Goal: Task Accomplishment & Management: Manage account settings

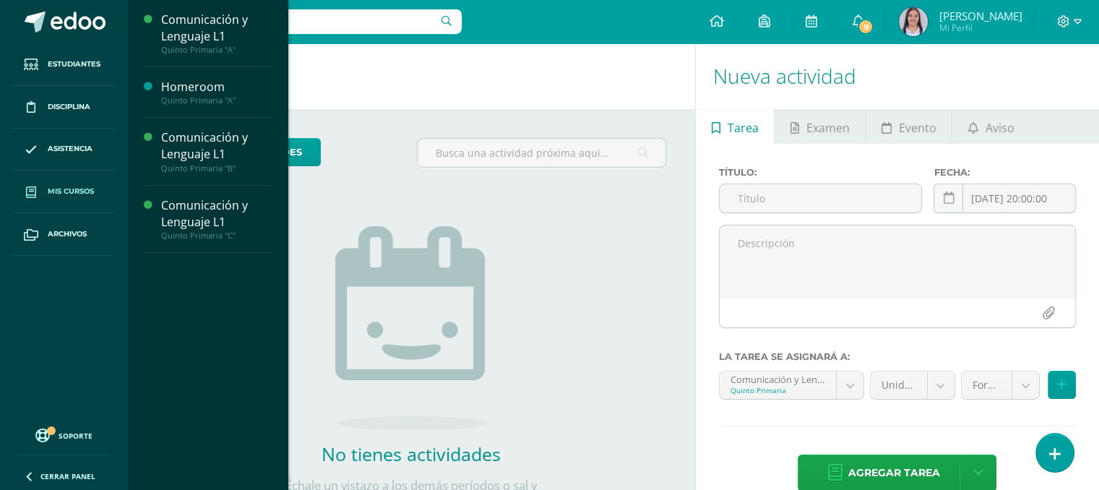
click at [64, 200] on link "Mis cursos" at bounding box center [64, 192] width 104 height 43
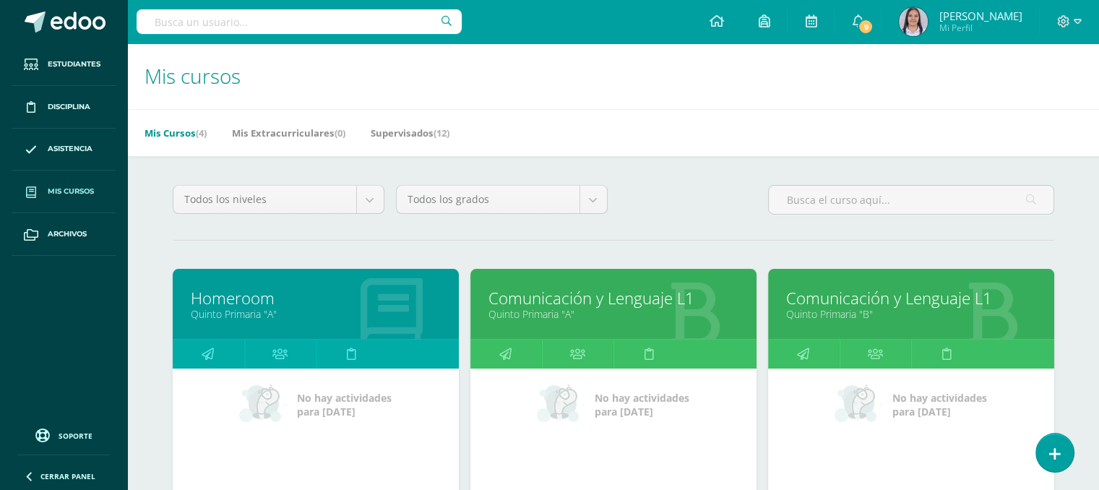
click at [551, 310] on link "Quinto Primaria "A"" at bounding box center [614, 314] width 250 height 14
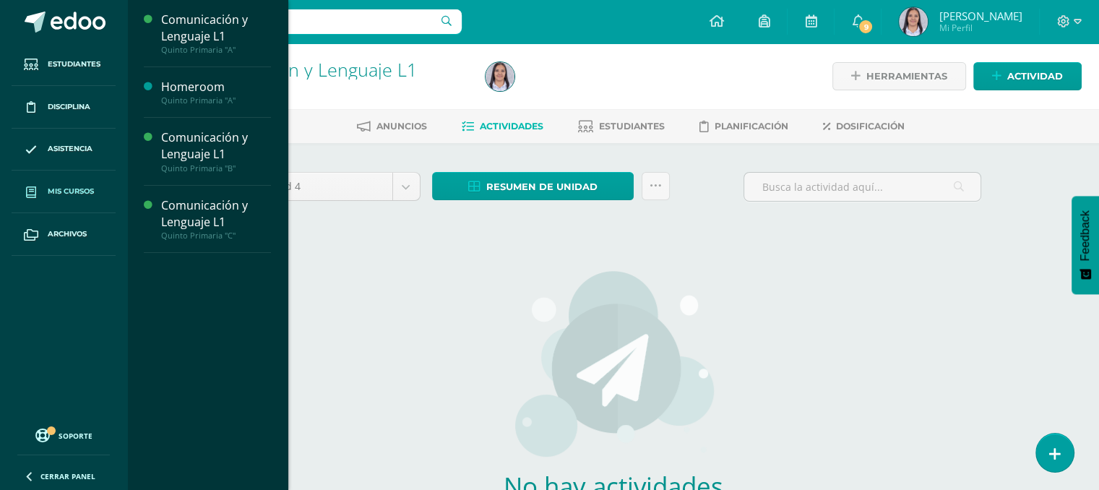
click at [75, 186] on span "Mis cursos" at bounding box center [71, 192] width 46 height 12
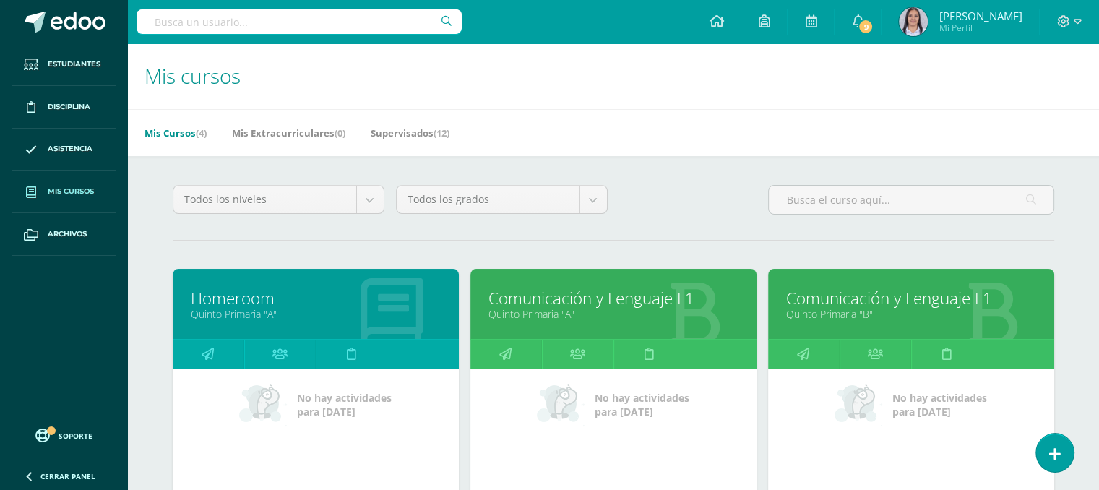
click at [587, 300] on link "Comunicación y Lenguaje L1" at bounding box center [614, 298] width 250 height 22
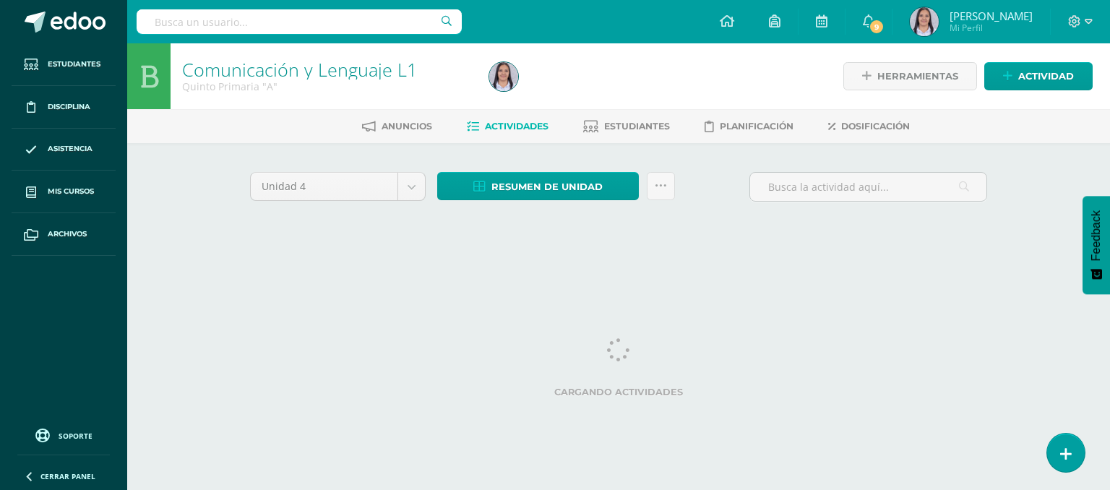
drag, startPoint x: 0, startPoint y: 0, endPoint x: 379, endPoint y: 428, distance: 571.4
drag, startPoint x: 379, startPoint y: 428, endPoint x: 388, endPoint y: 443, distance: 17.8
click at [388, 270] on html "Estudiantes Disciplina Asistencia Mis cursos Archivos Soporte Ayuda Reportar un…" at bounding box center [555, 135] width 1110 height 270
click at [625, 270] on html "Estudiantes Disciplina Asistencia Mis cursos Archivos Soporte Ayuda Reportar un…" at bounding box center [555, 135] width 1110 height 270
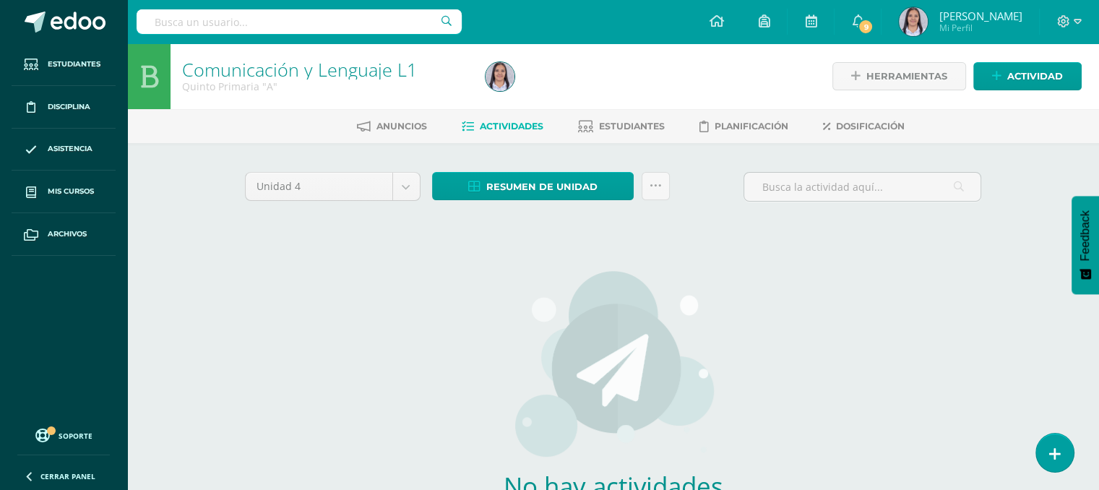
click at [808, 365] on div "No hay actividades Este curso no tiene ninguna actividad en esta Unidad, puedes…" at bounding box center [613, 417] width 426 height 352
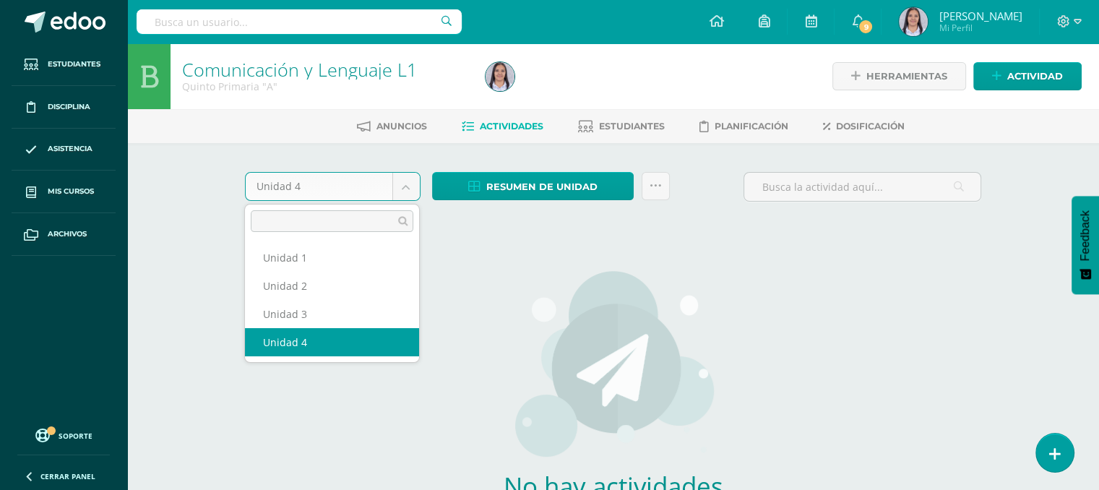
click at [413, 181] on body "Estudiantes Disciplina Asistencia Mis cursos Archivos Soporte Ayuda Reportar un…" at bounding box center [549, 310] width 1099 height 621
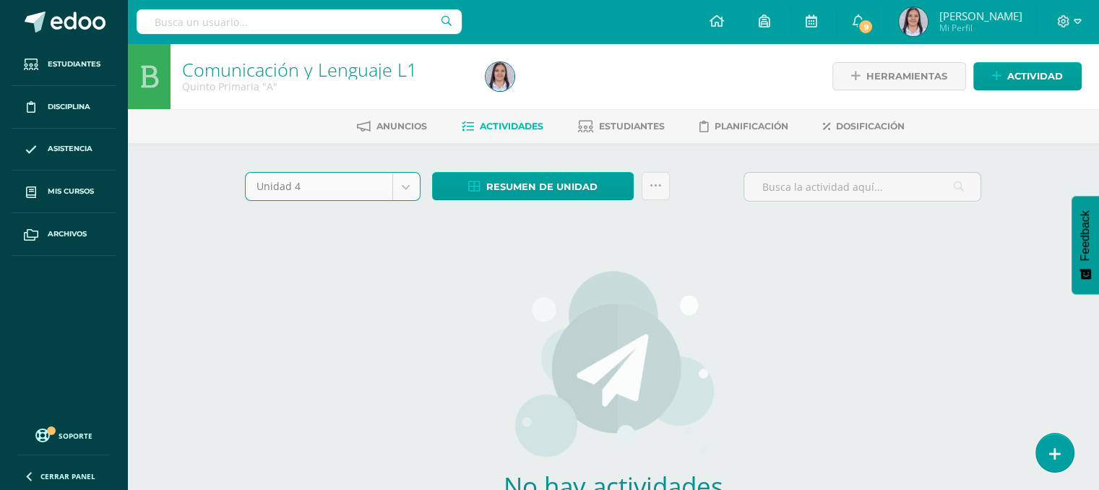
click at [310, 327] on div "Unidad 4 Unidad 1 Unidad 2 Unidad 3 Unidad 4 Resumen de unidad Descargar como H…" at bounding box center [613, 382] width 749 height 421
click at [399, 183] on body "Estudiantes Disciplina Asistencia Mis cursos Archivos Soporte Ayuda Reportar un…" at bounding box center [549, 310] width 1099 height 621
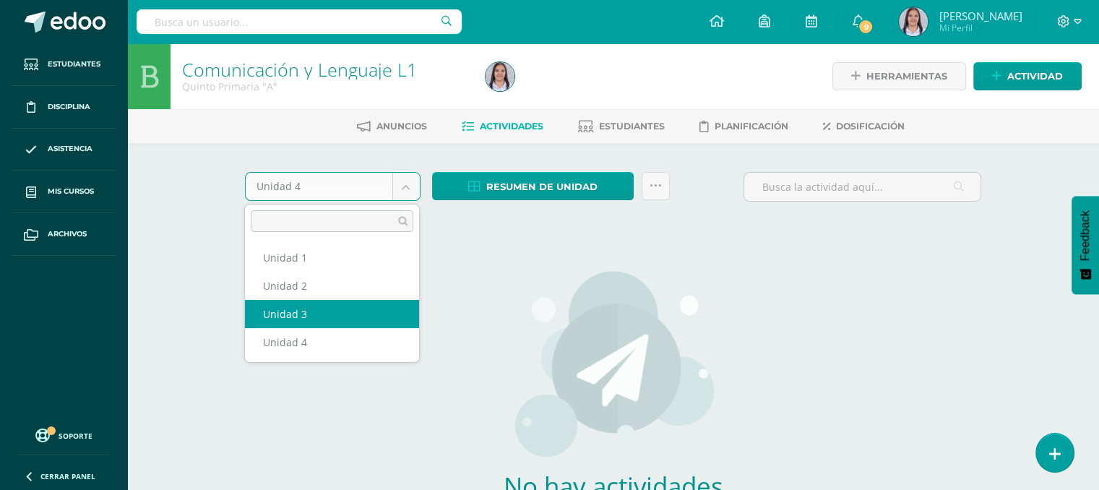
select select "Unidad 3"
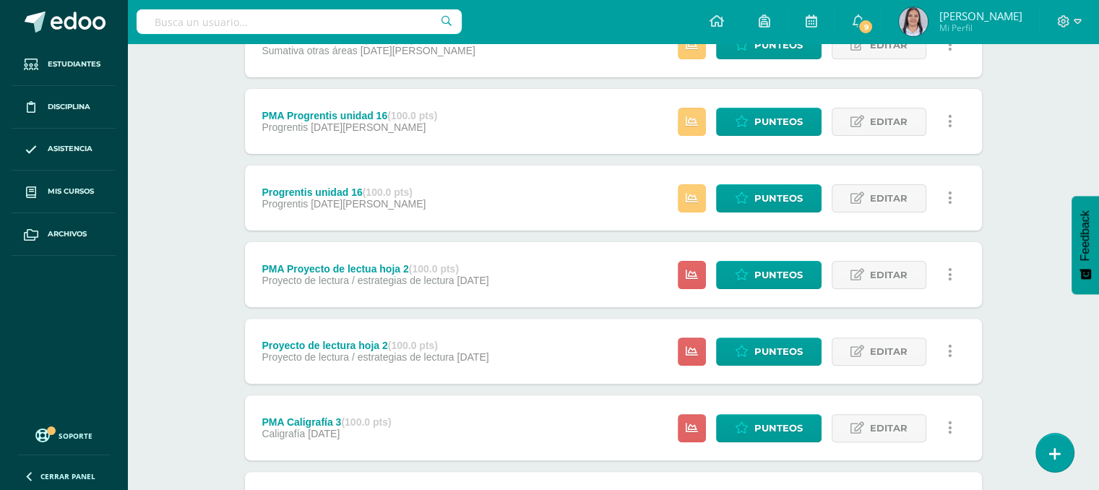
scroll to position [678, 0]
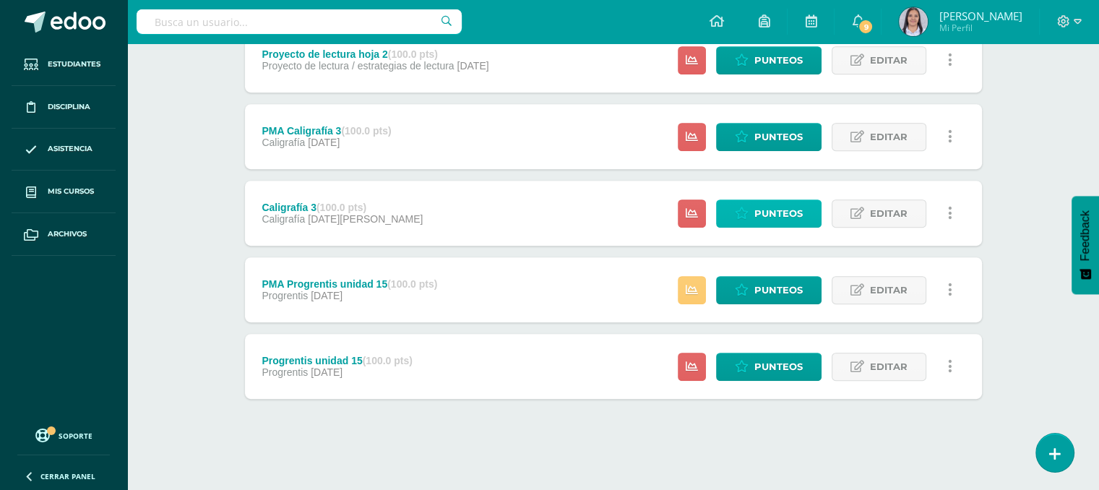
click at [734, 212] on link "Punteos" at bounding box center [769, 213] width 106 height 28
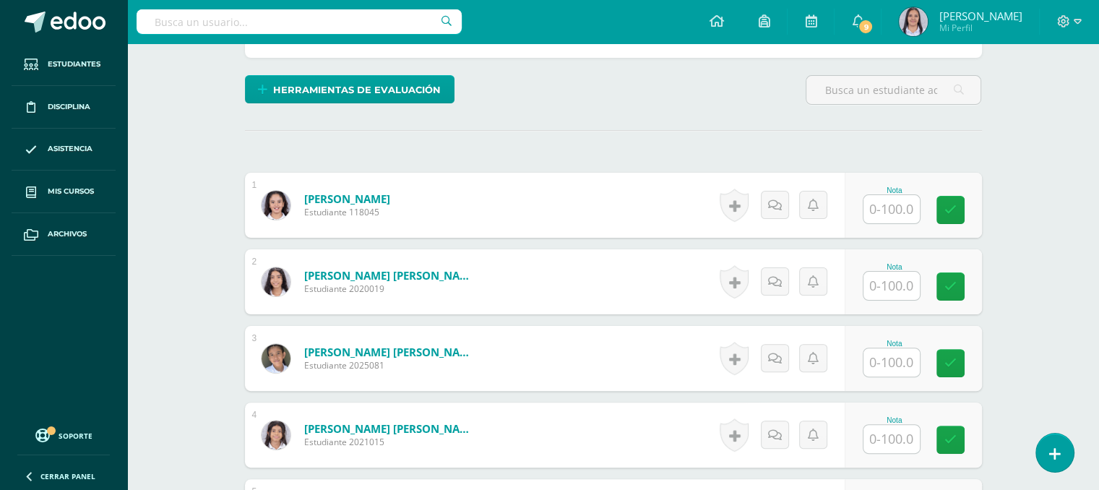
drag, startPoint x: 736, startPoint y: 211, endPoint x: 1085, endPoint y: 334, distance: 369.4
click at [1085, 334] on div "Comunicación y Lenguaje L1 Quinto Primaria "A" Herramientas Detalle de asistenc…" at bounding box center [613, 394] width 972 height 1388
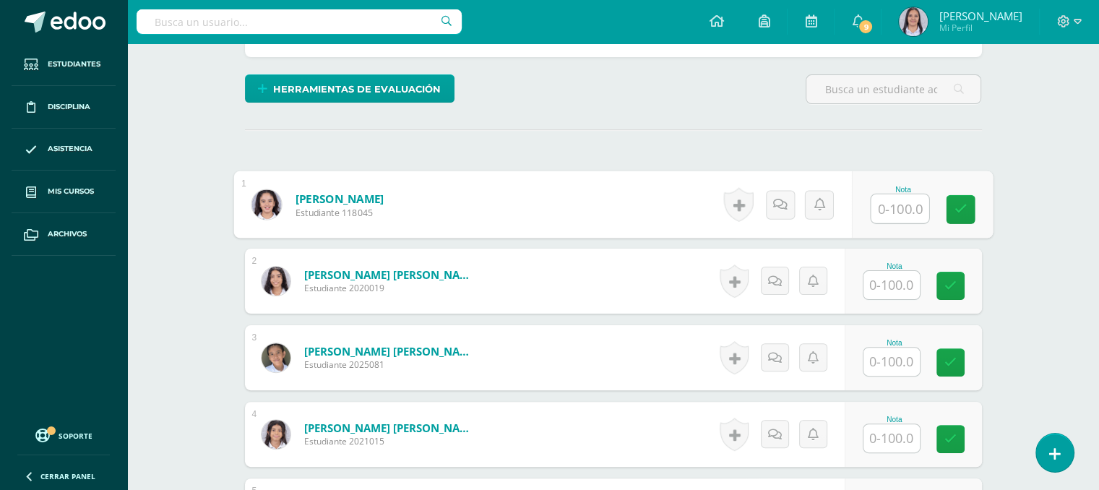
click at [905, 199] on input "text" at bounding box center [900, 208] width 58 height 29
type input "83"
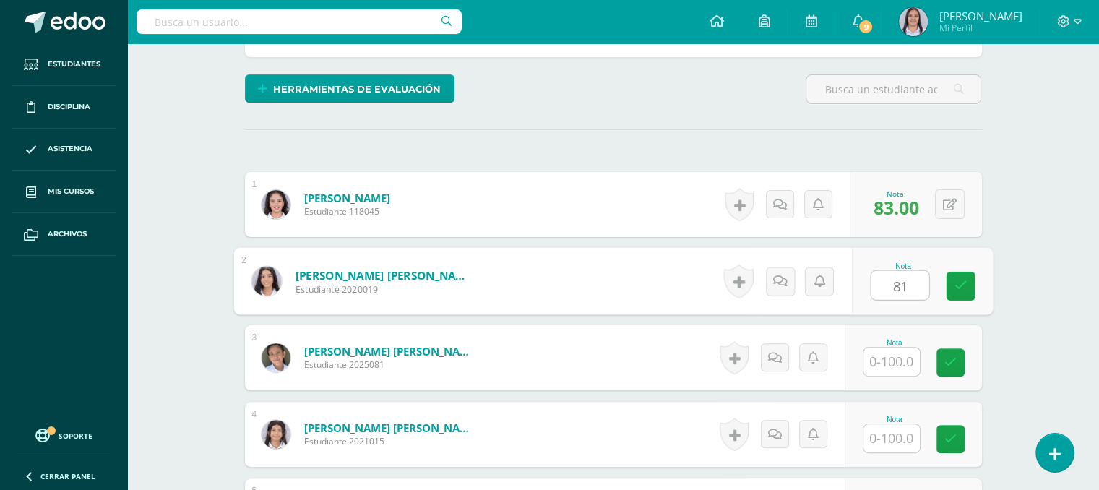
type input "81"
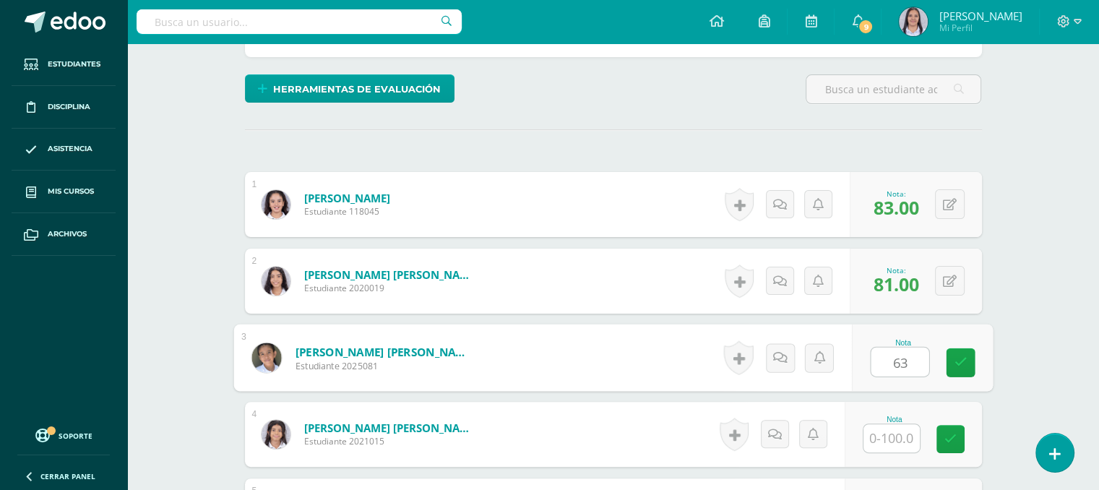
type input "63"
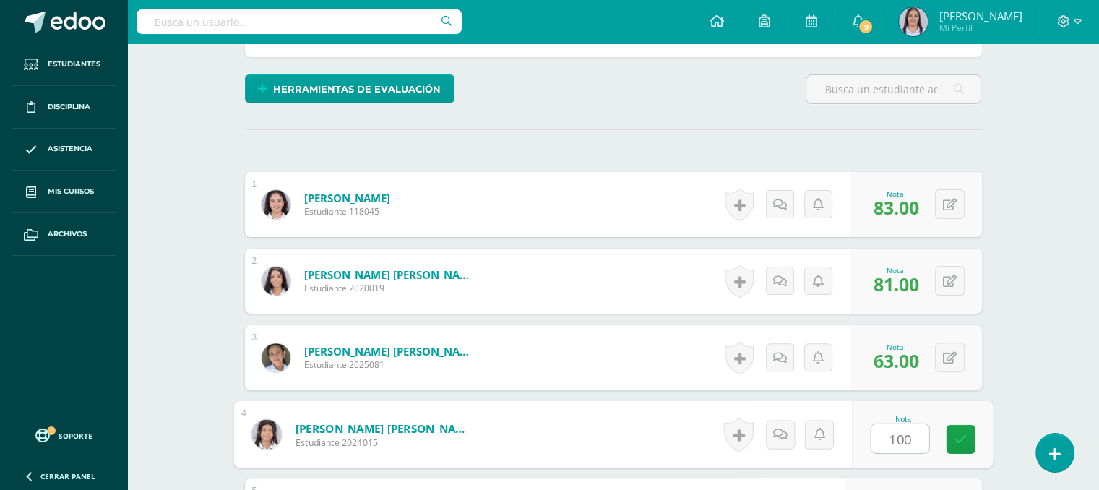
type input "100"
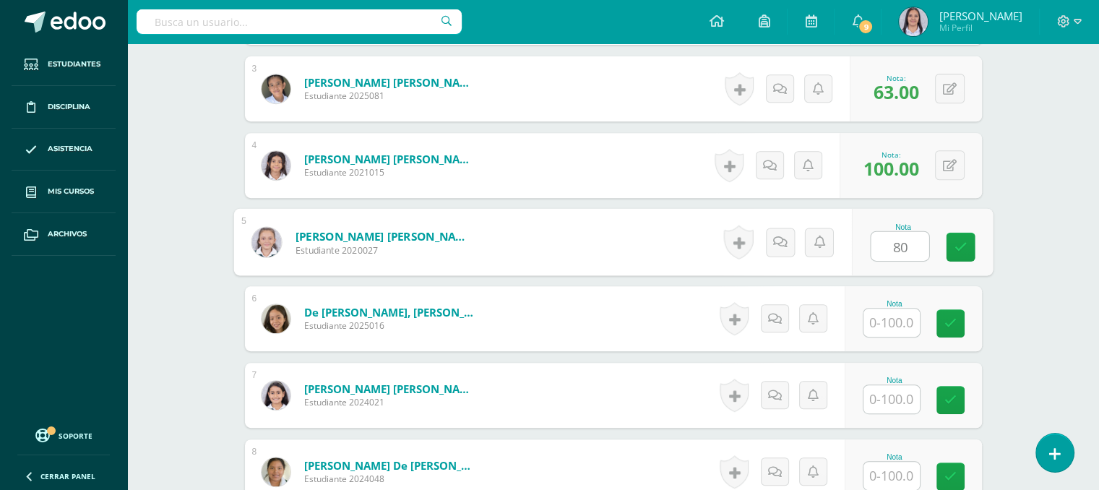
type input "80"
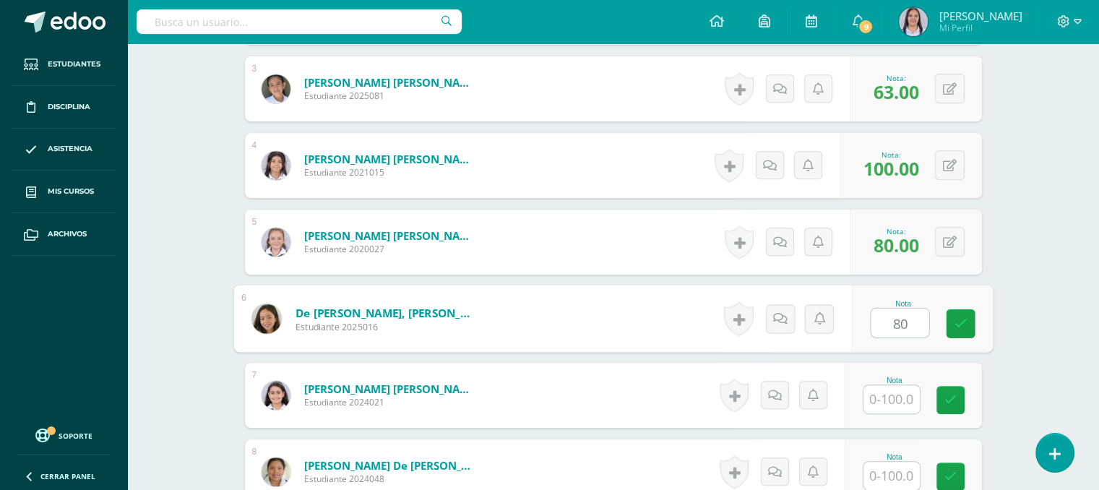
type input "80"
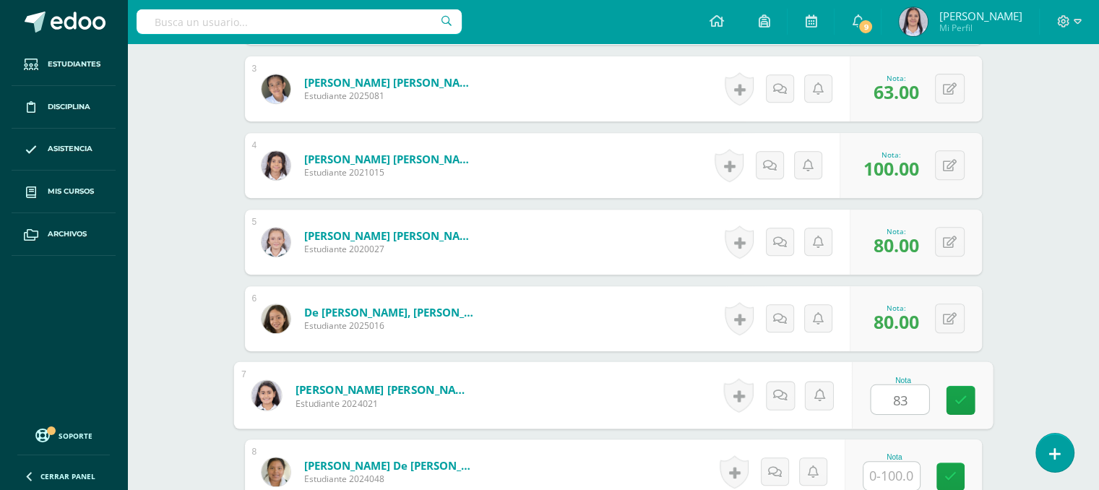
type input "83"
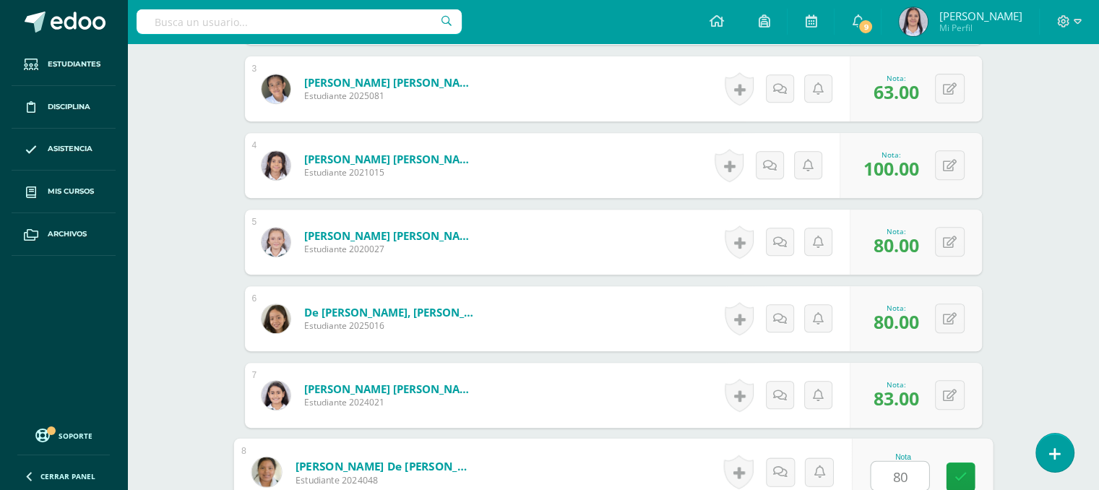
type input "80"
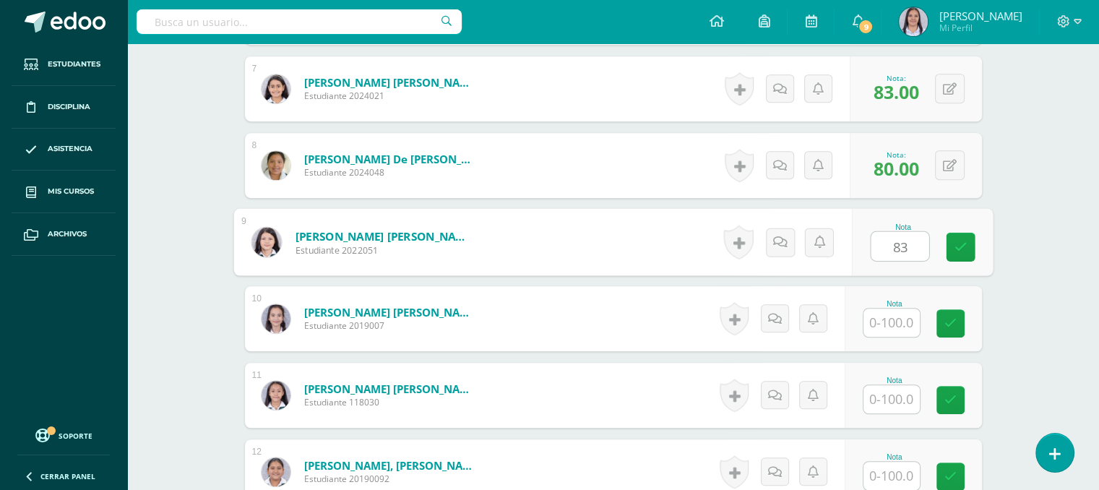
type input "83"
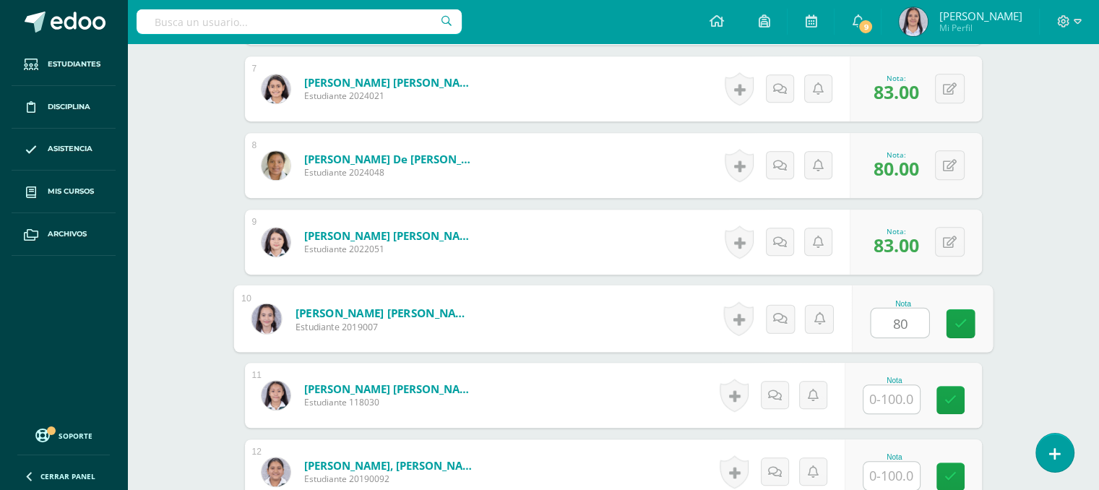
type input "80"
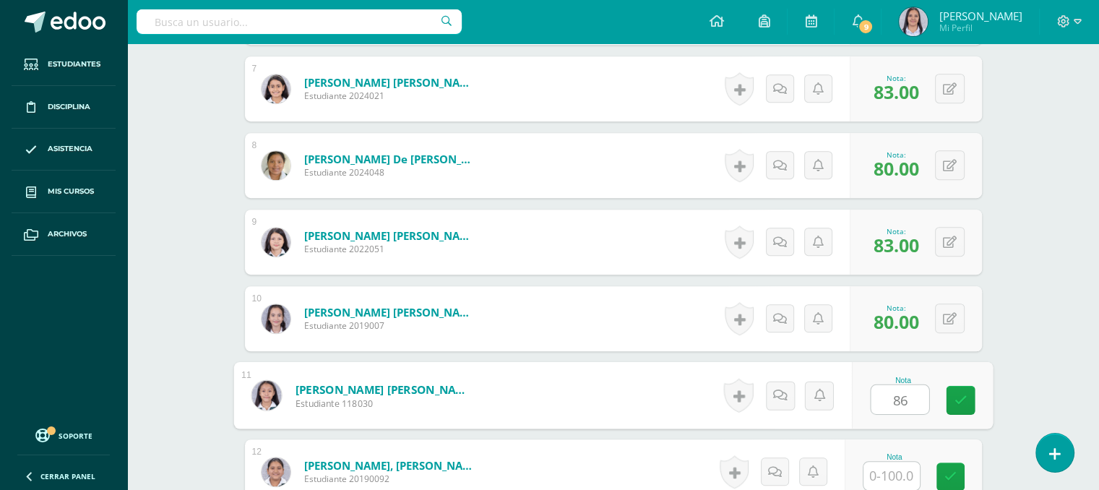
type input "86"
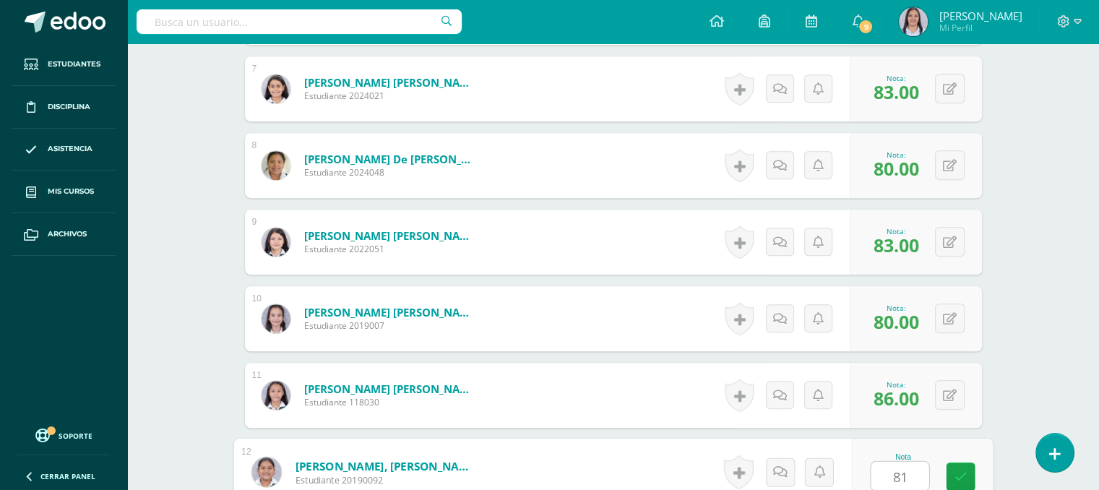
type input "81"
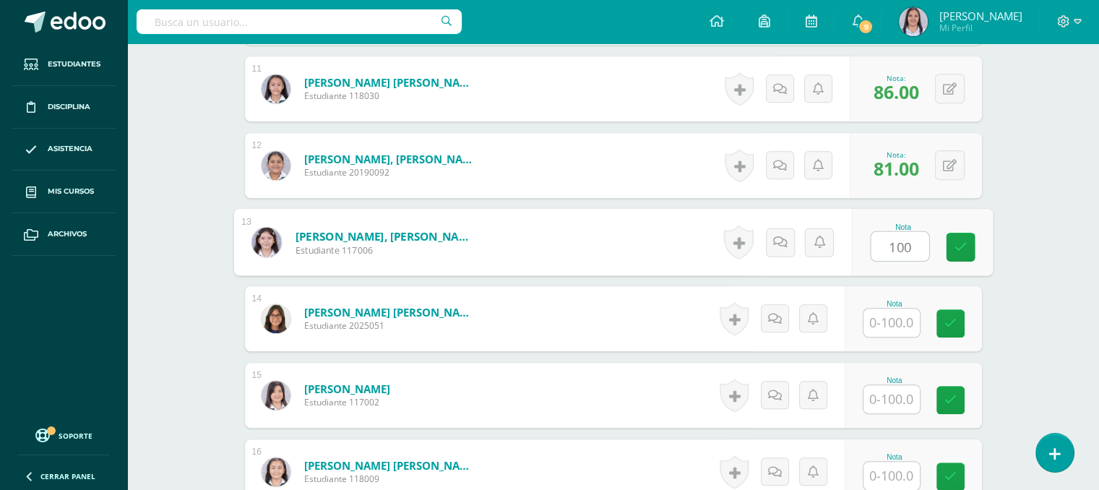
type input "100"
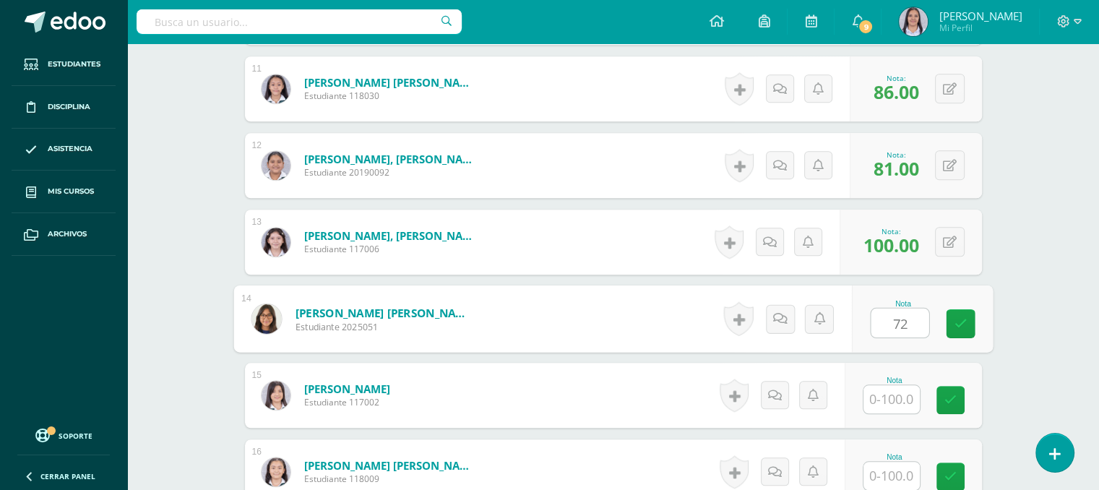
type input "72"
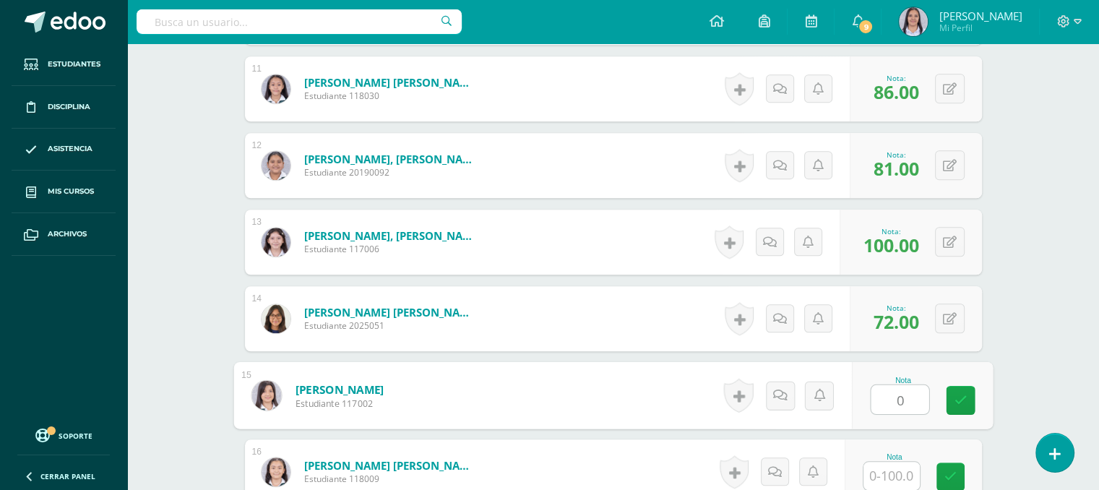
type input "0"
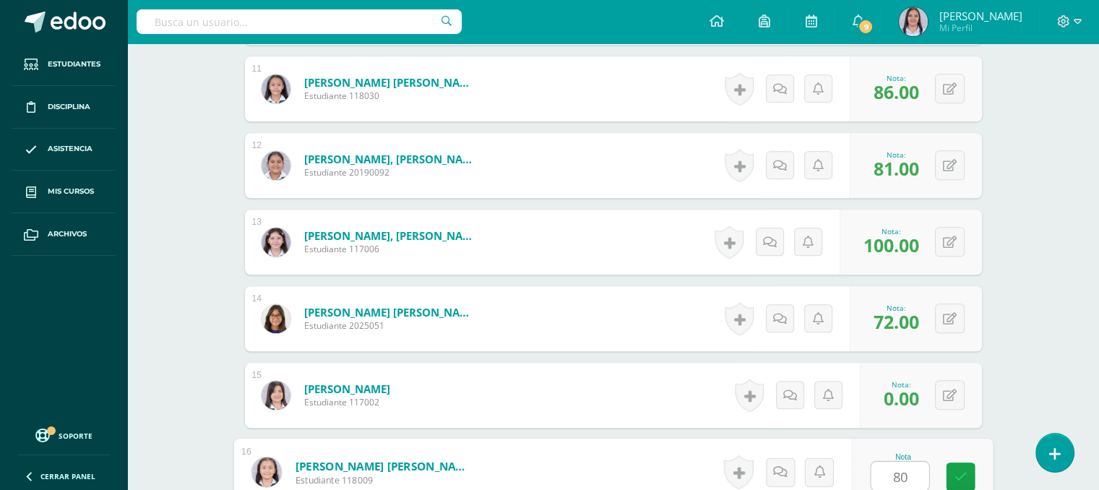
type input "80"
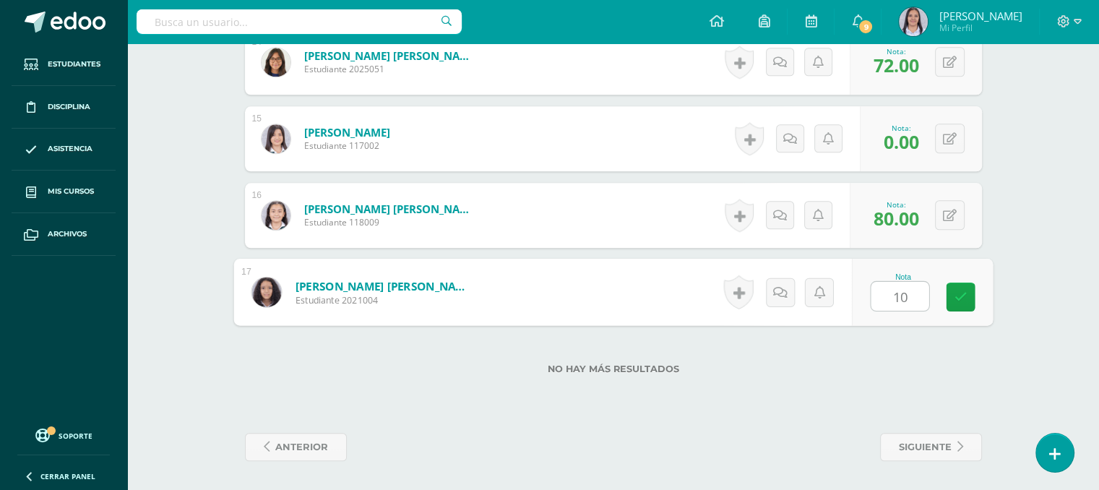
type input "100"
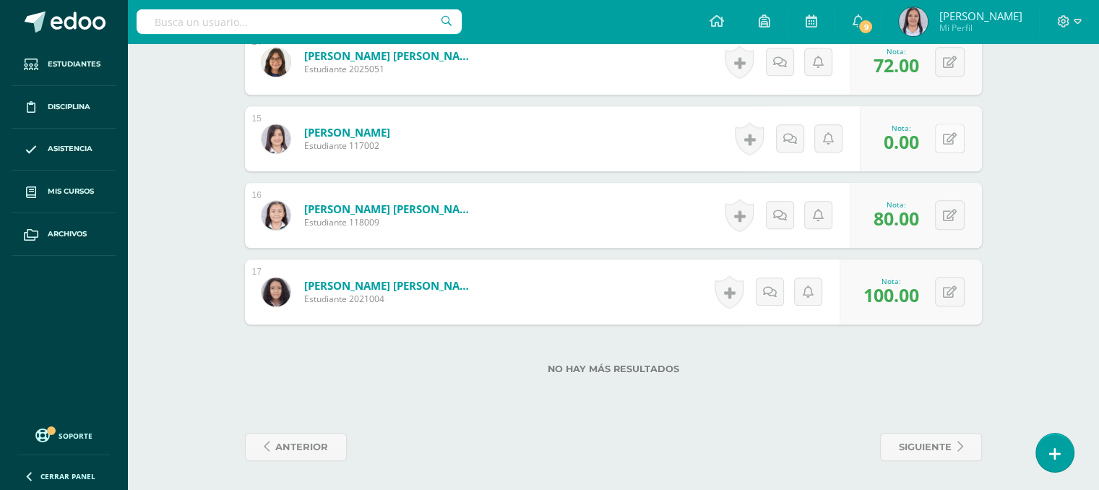
click at [948, 147] on button at bounding box center [950, 139] width 30 height 30
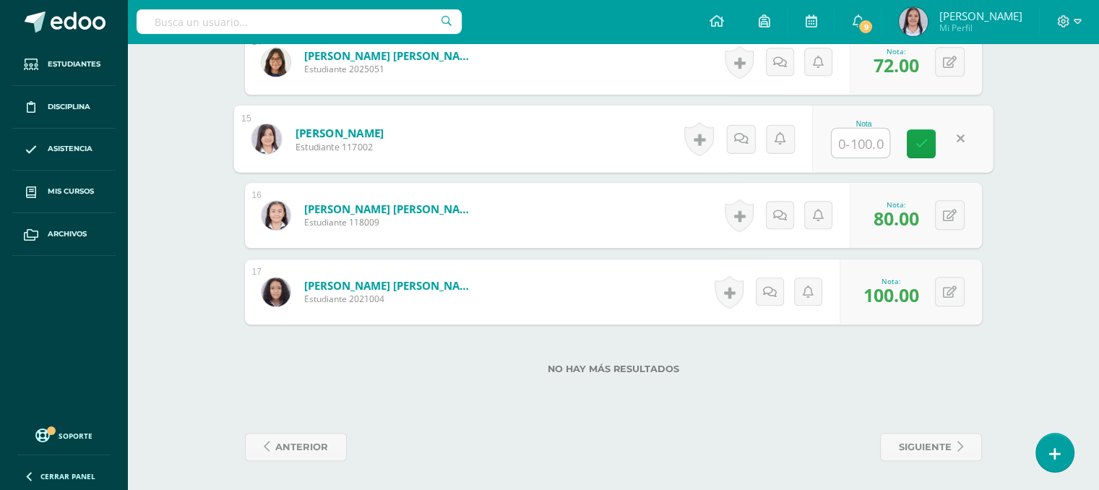
type input "0"
click at [916, 137] on icon at bounding box center [912, 143] width 12 height 12
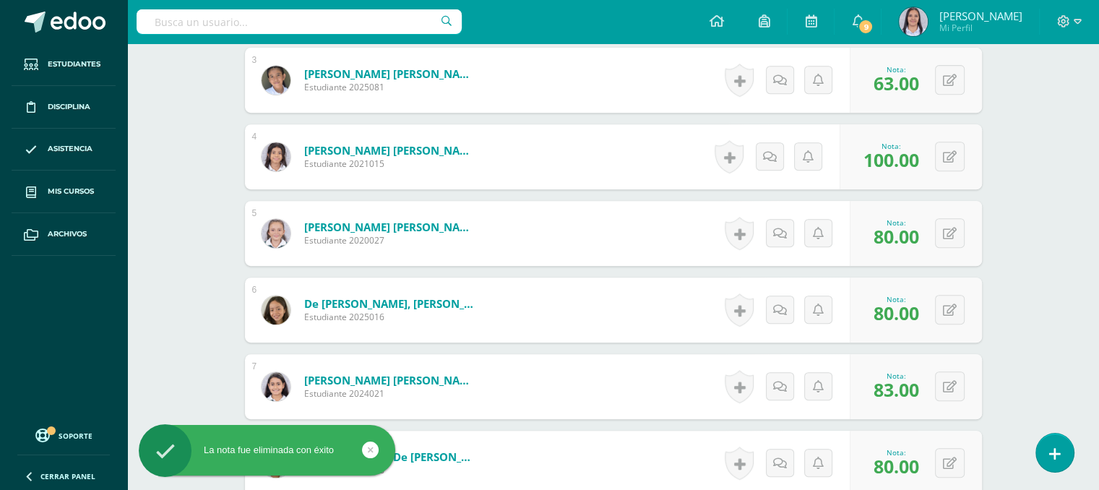
scroll to position [0, 0]
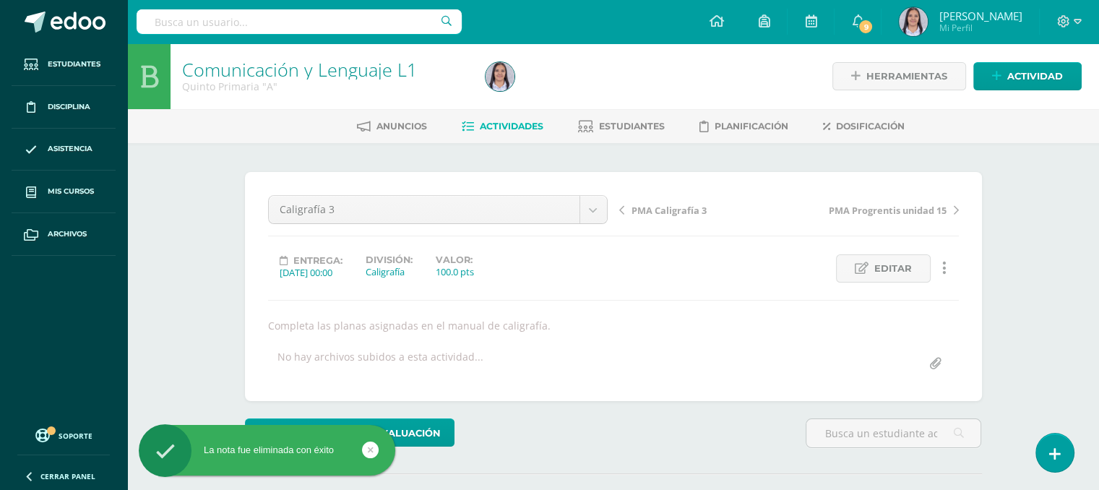
click at [516, 129] on span "Actividades" at bounding box center [512, 126] width 64 height 11
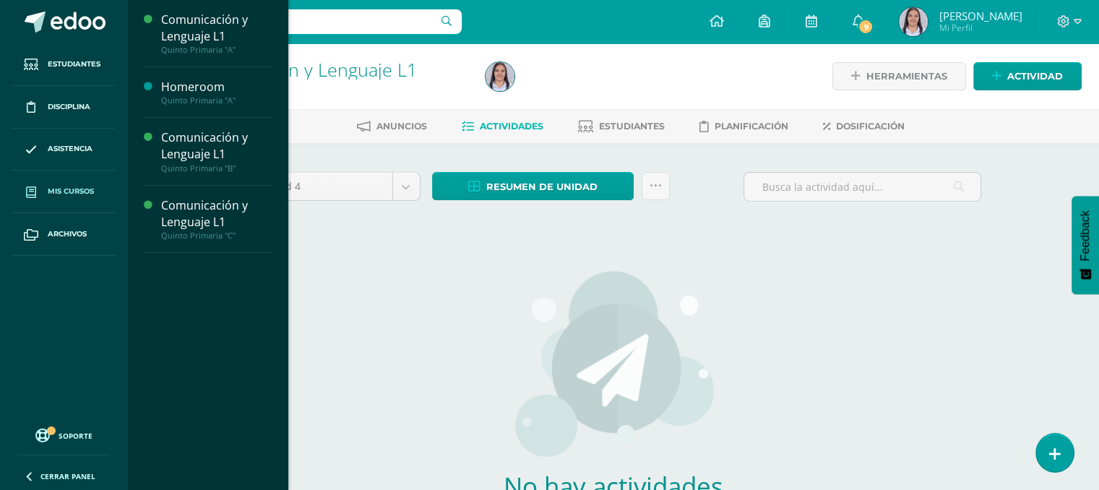
click at [75, 186] on span "Mis cursos" at bounding box center [71, 192] width 46 height 12
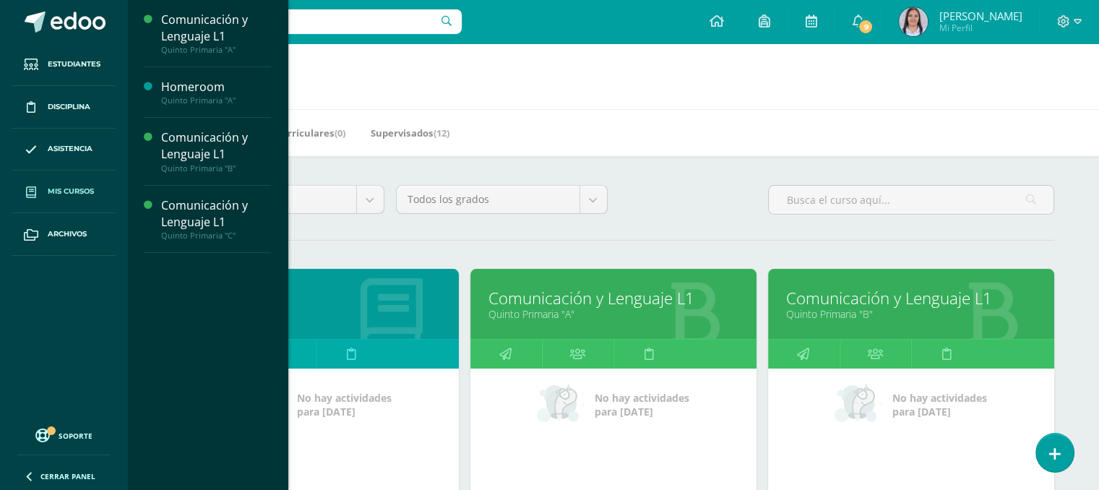
click at [587, 299] on link "Comunicación y Lenguaje L1" at bounding box center [614, 298] width 250 height 22
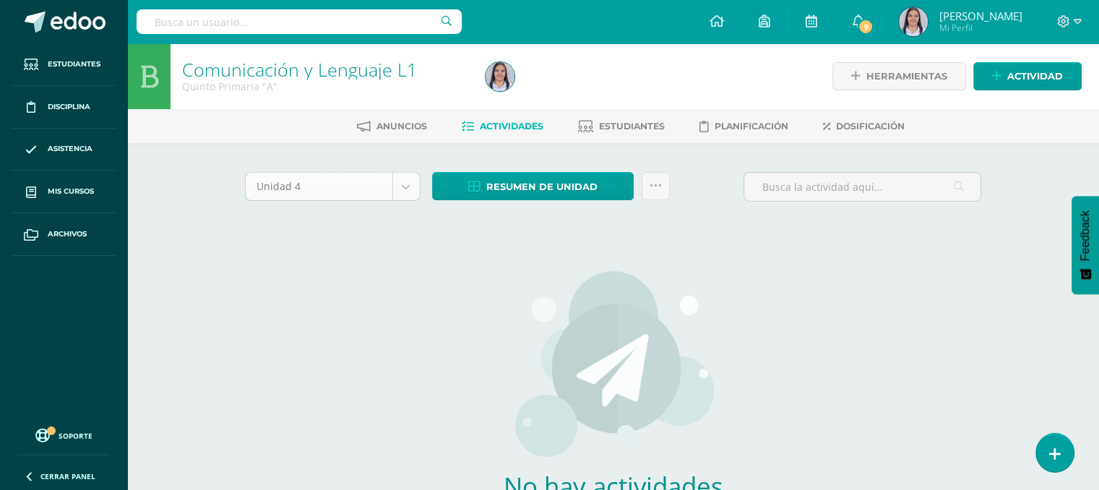
click at [407, 195] on body "Estudiantes Disciplina Asistencia Mis cursos Archivos Soporte Ayuda Reportar un…" at bounding box center [549, 310] width 1099 height 621
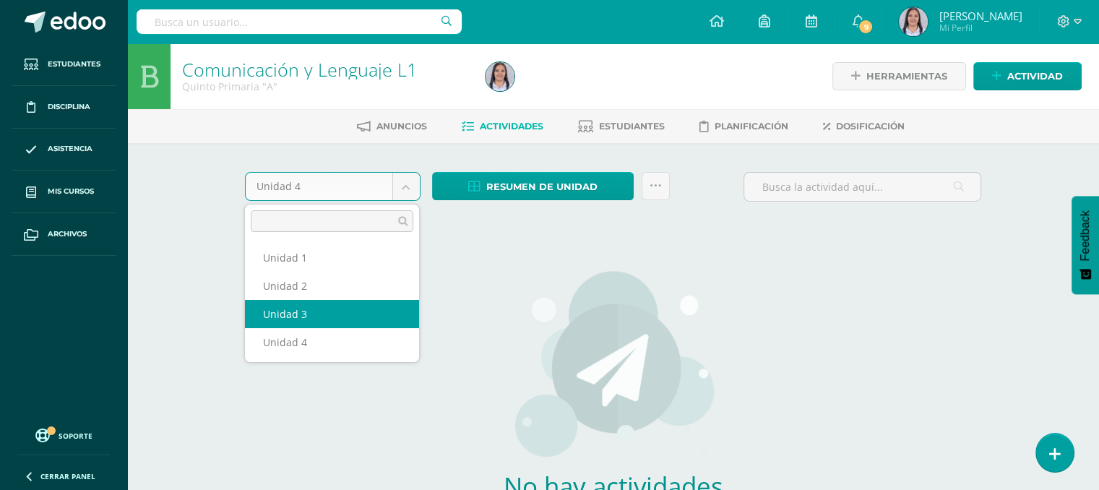
select select "Unidad 3"
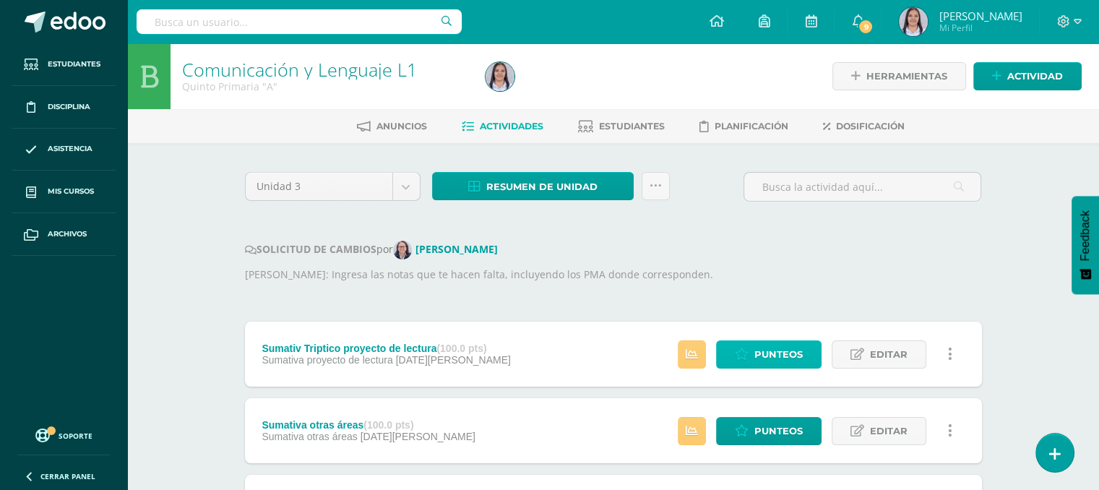
click at [778, 353] on span "Punteos" at bounding box center [779, 354] width 48 height 27
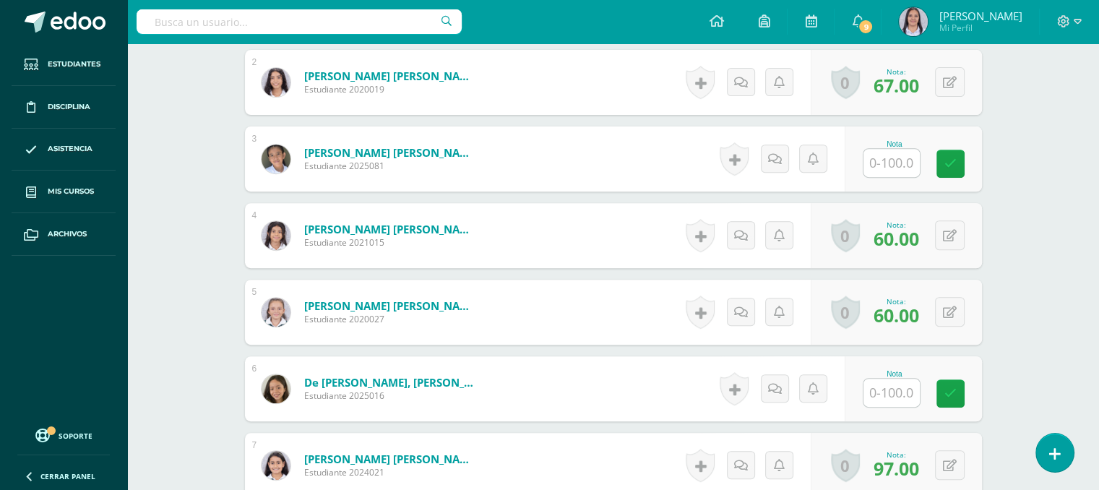
scroll to position [546, 0]
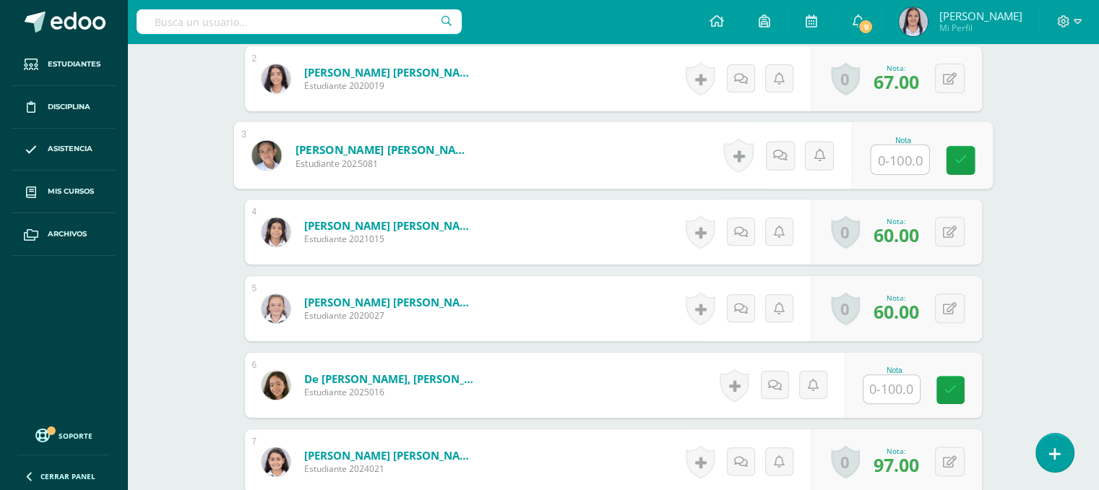
click at [904, 148] on input "text" at bounding box center [900, 159] width 58 height 29
type input "60"
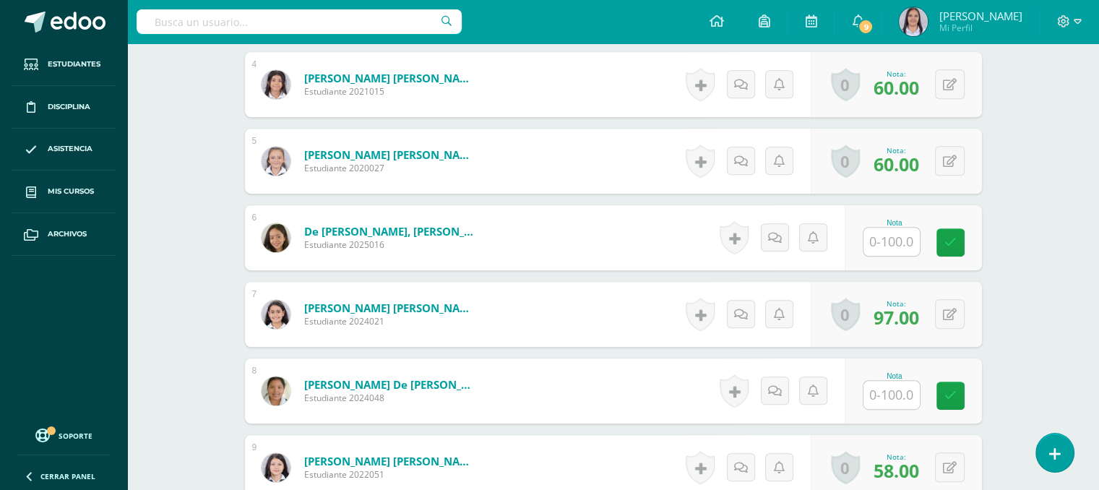
scroll to position [724, 0]
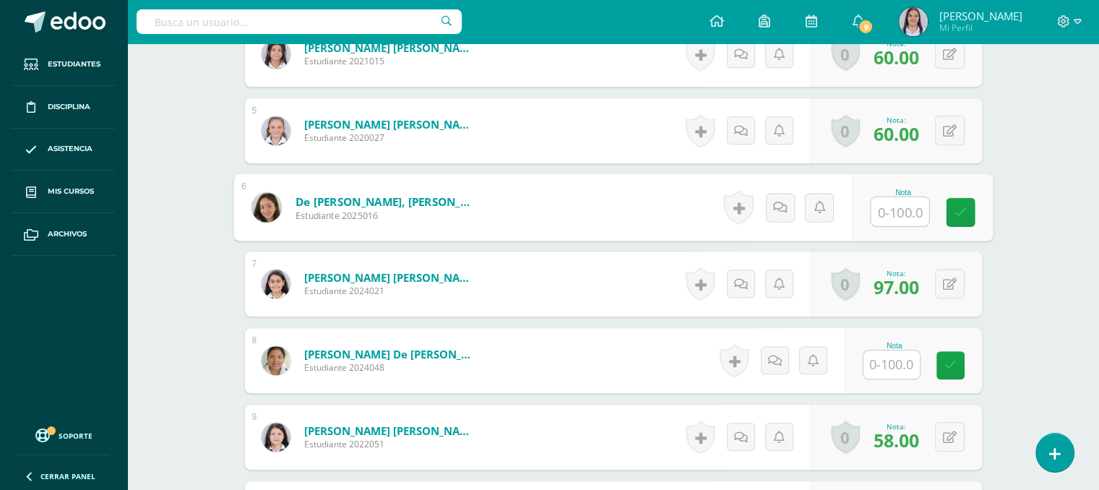
click at [886, 223] on input "text" at bounding box center [900, 211] width 58 height 29
type input "61"
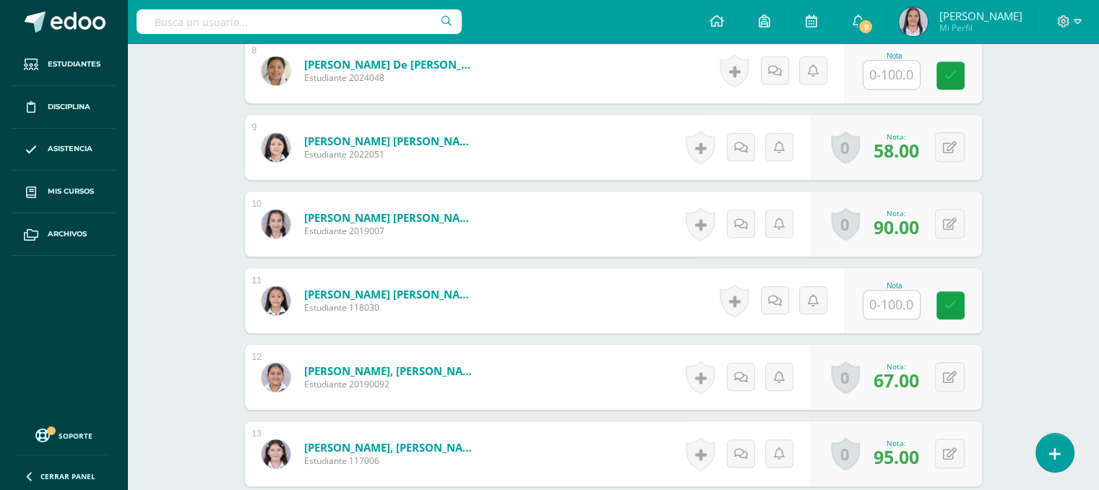
scroll to position [1015, 0]
click at [895, 310] on input "text" at bounding box center [900, 304] width 58 height 29
type input "66"
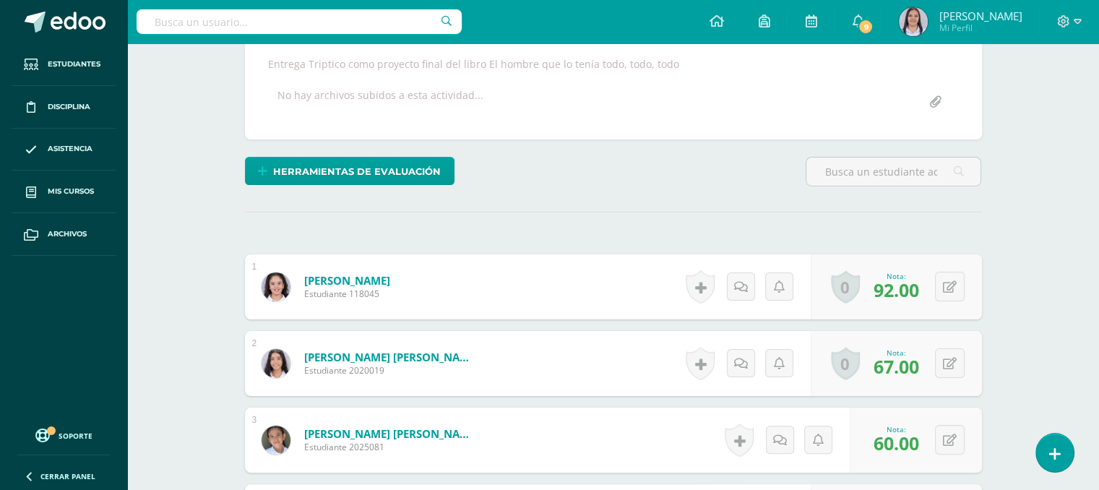
scroll to position [0, 0]
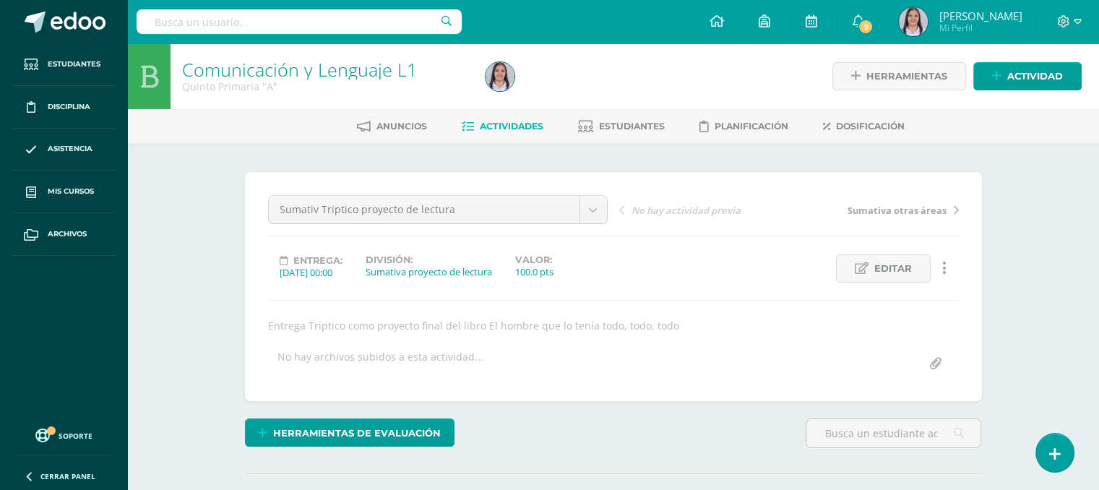
click at [515, 128] on span "Actividades" at bounding box center [512, 126] width 64 height 11
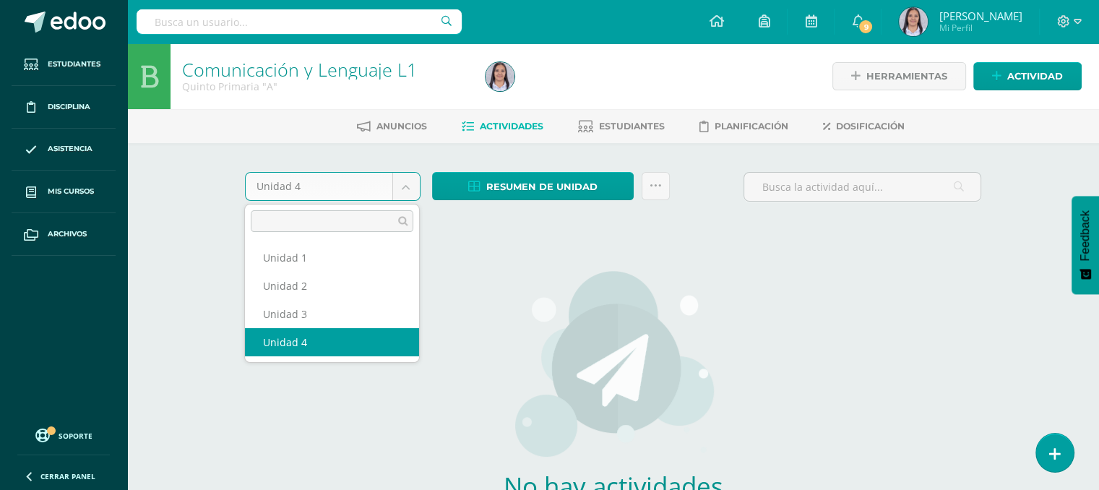
click at [410, 192] on body "Estudiantes Disciplina Asistencia Mis cursos Archivos Soporte Ayuda Reportar un…" at bounding box center [549, 310] width 1099 height 621
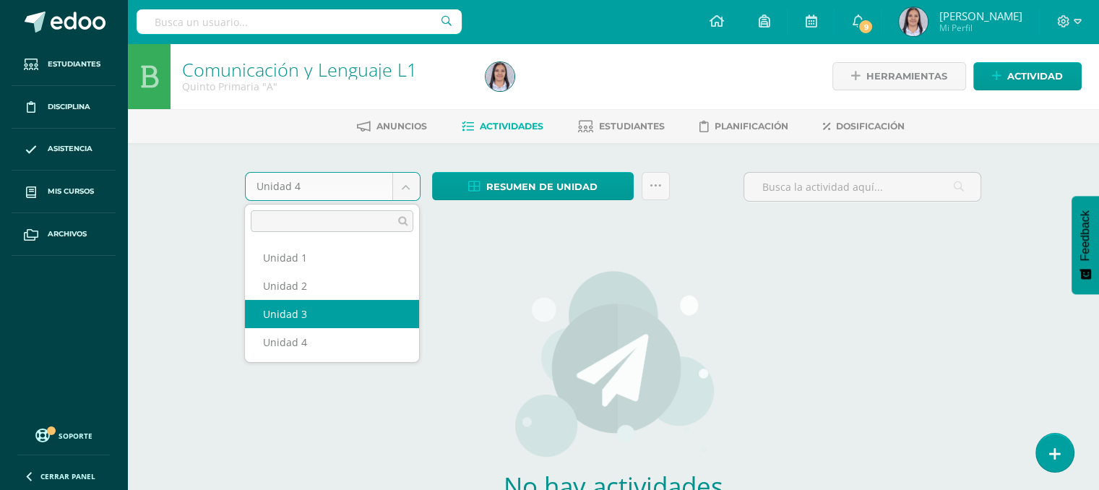
select select "Unidad 3"
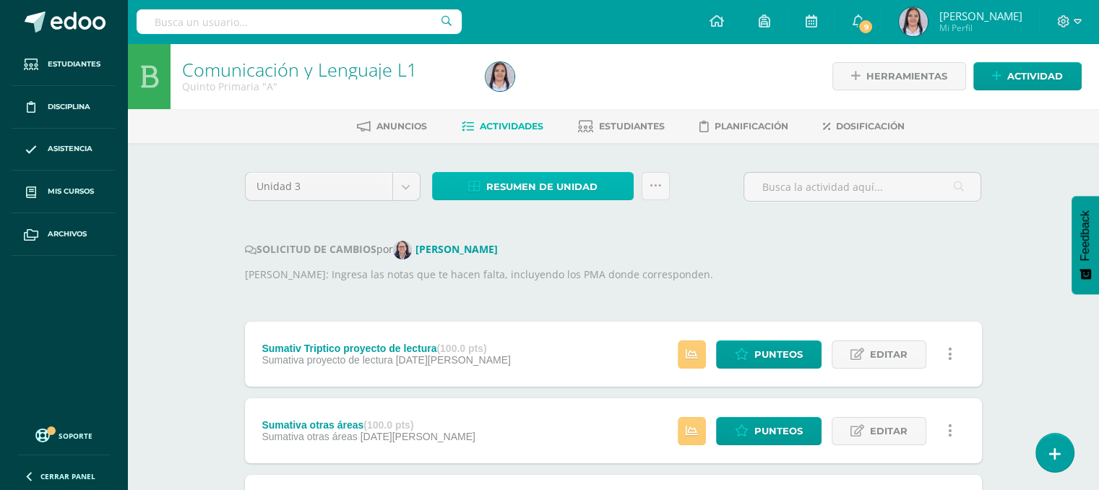
click at [556, 177] on span "Resumen de unidad" at bounding box center [541, 186] width 111 height 27
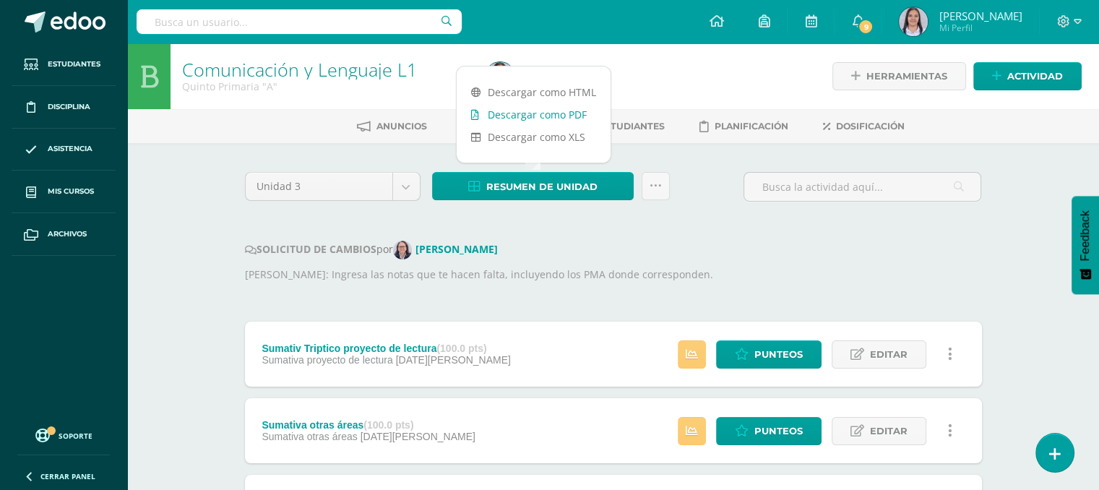
click at [545, 115] on link "Descargar como PDF" at bounding box center [534, 114] width 154 height 22
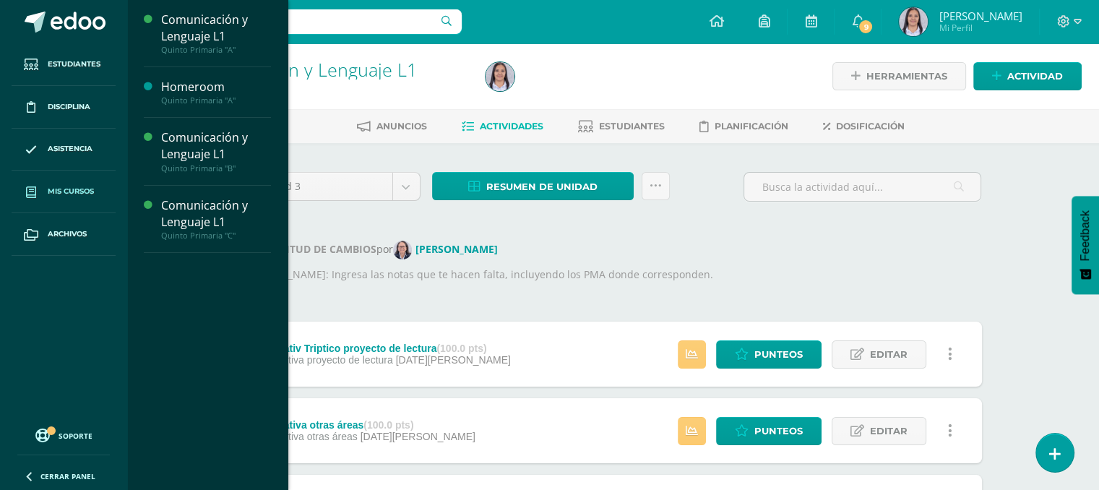
click at [81, 192] on span "Mis cursos" at bounding box center [71, 192] width 46 height 12
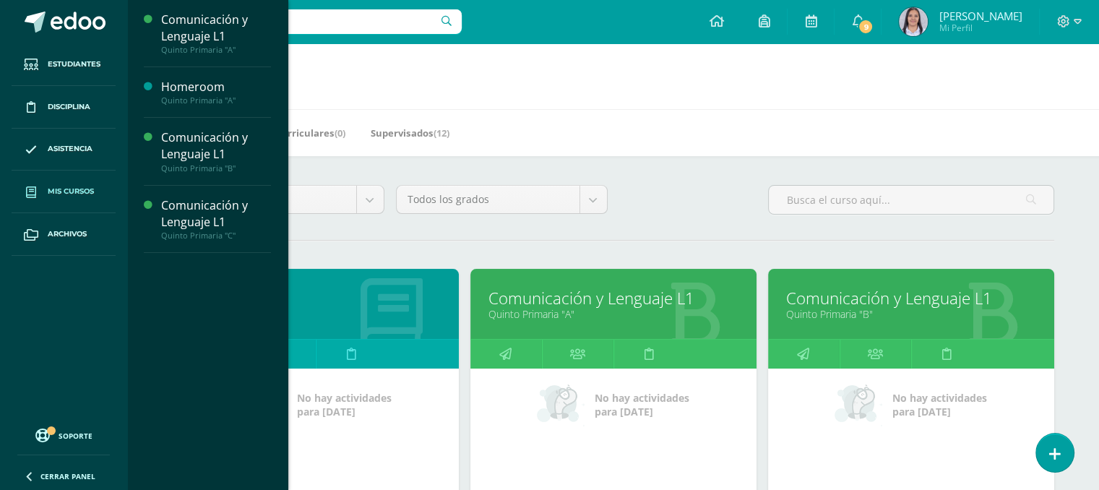
click at [864, 300] on link "Comunicación y Lenguaje L1" at bounding box center [911, 298] width 250 height 22
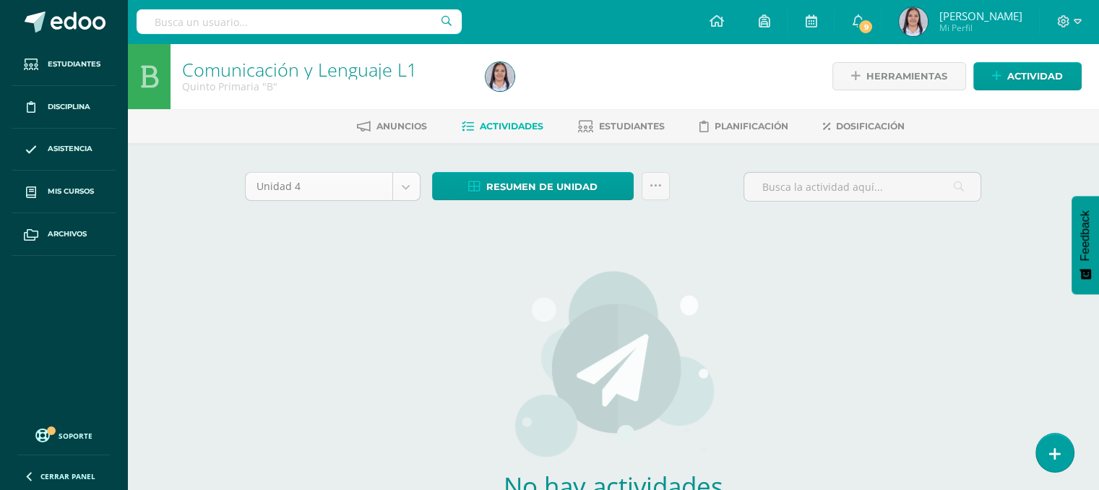
click at [407, 192] on body "Estudiantes Disciplina Asistencia Mis cursos Archivos Soporte Ayuda Reportar un…" at bounding box center [549, 310] width 1099 height 621
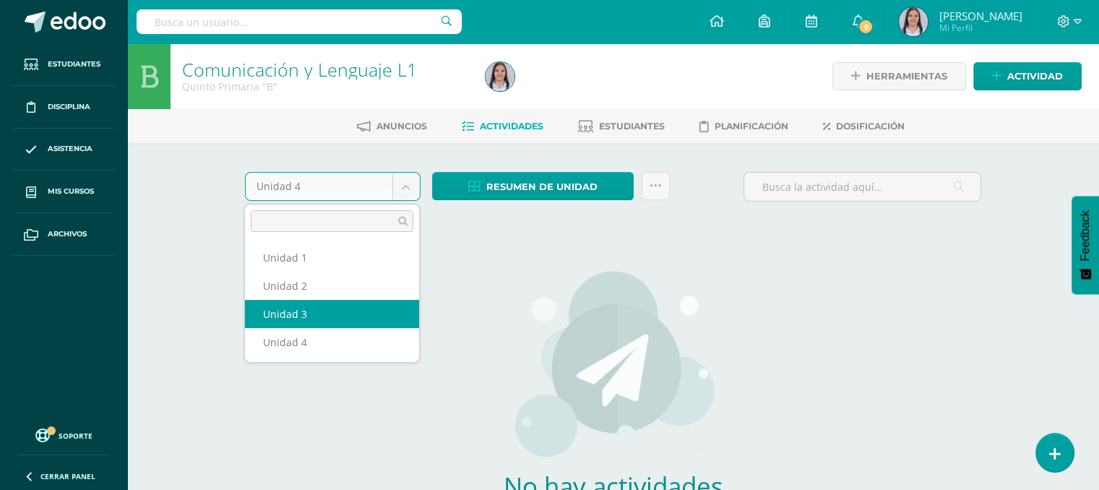
select select "Unidad 3"
